Goal: Find specific page/section: Find specific page/section

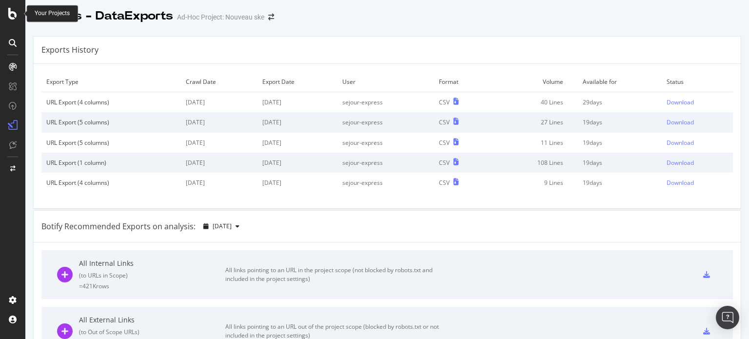
click at [10, 13] on icon at bounding box center [12, 14] width 9 height 12
